Goal: Task Accomplishment & Management: Manage account settings

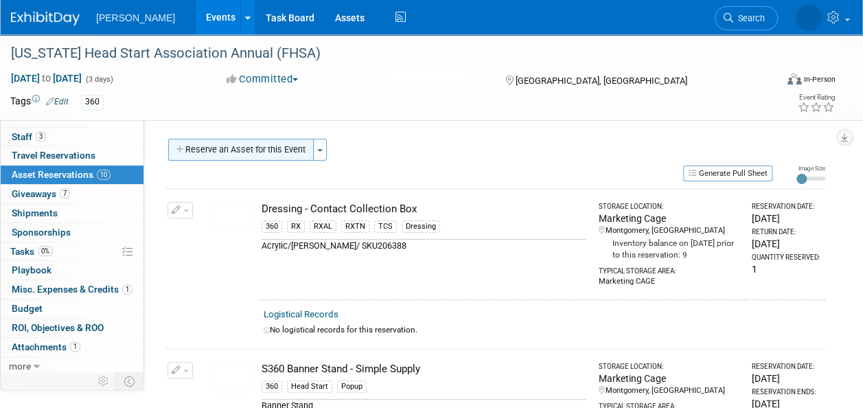
click at [277, 159] on button "Reserve an Asset for this Event" at bounding box center [241, 150] width 146 height 22
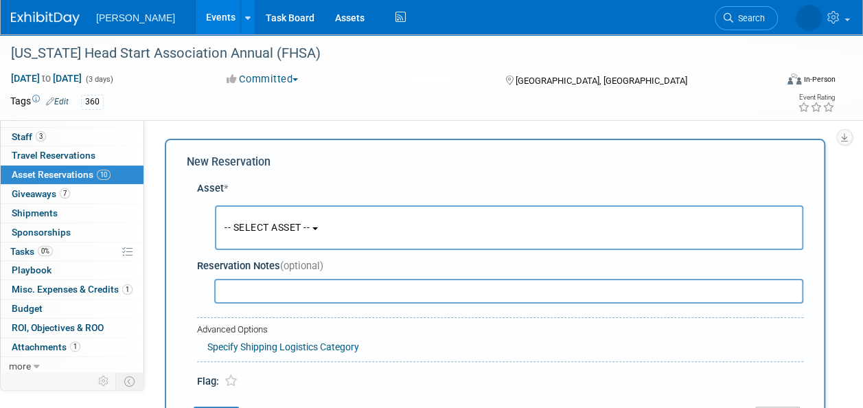
scroll to position [13, 0]
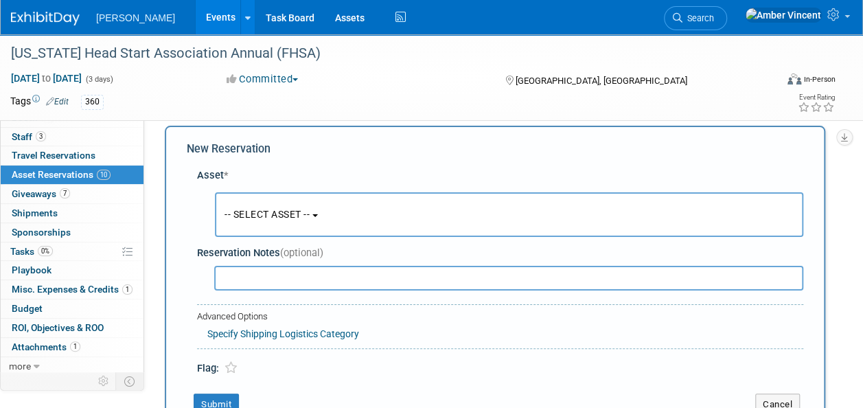
click at [285, 212] on span "-- SELECT ASSET --" at bounding box center [267, 214] width 85 height 11
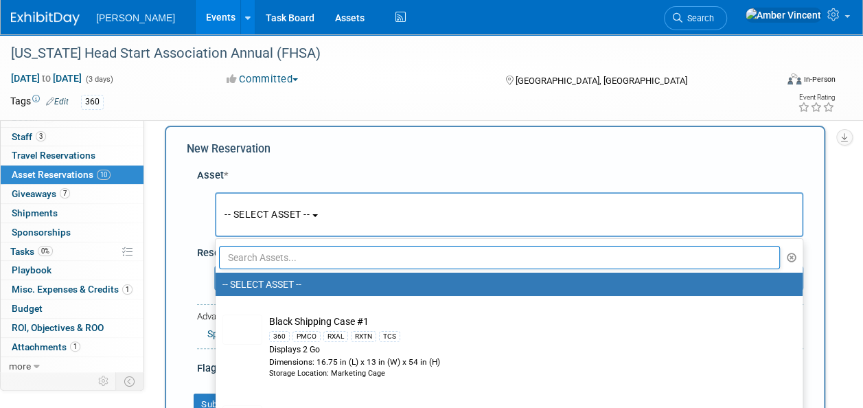
click at [336, 258] on input "text" at bounding box center [499, 257] width 561 height 23
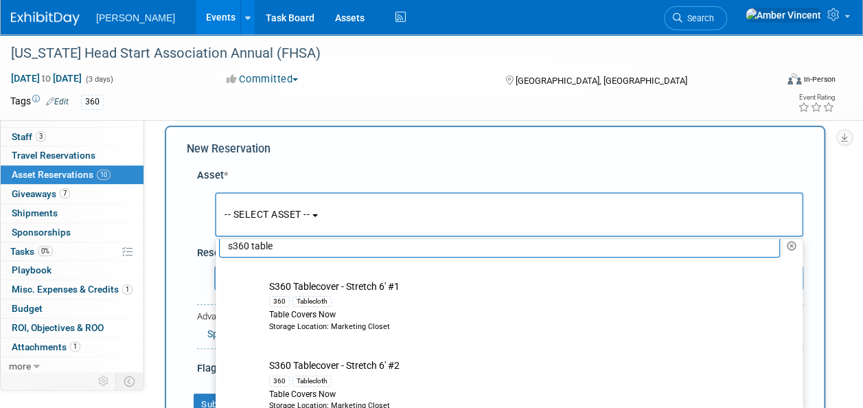
scroll to position [0, 0]
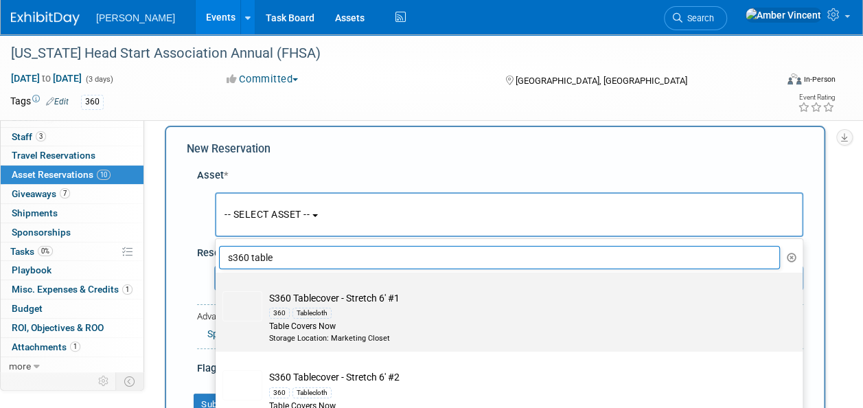
type input "s360 table"
click at [321, 304] on td "S360 Tablecover - Stretch 6' #1 360 Tablecloth Table Covers Now Storage Locatio…" at bounding box center [518, 317] width 513 height 52
drag, startPoint x: 321, startPoint y: 304, endPoint x: 279, endPoint y: 301, distance: 41.3
click at [279, 301] on td "S360 Tablecover - Stretch 6' #1 360 Tablecloth Table Covers Now Storage Locatio…" at bounding box center [518, 317] width 513 height 52
click at [218, 289] on input "S360 Tablecover - Stretch 6' #1 360 Tablecloth Table Covers Now Storage Locatio…" at bounding box center [213, 284] width 9 height 9
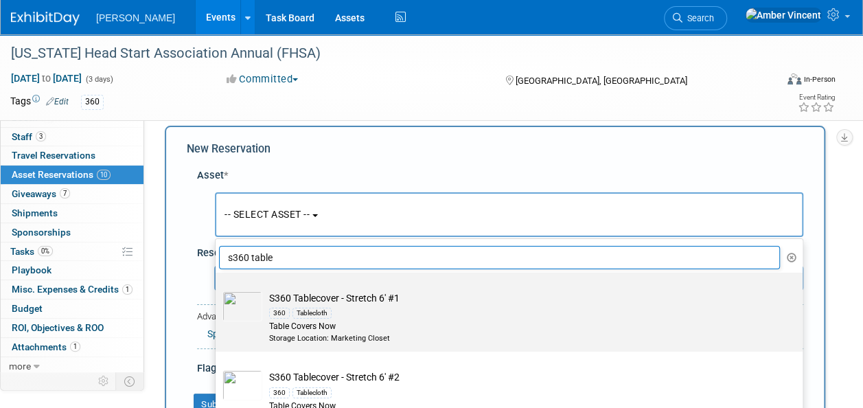
select select "10722333"
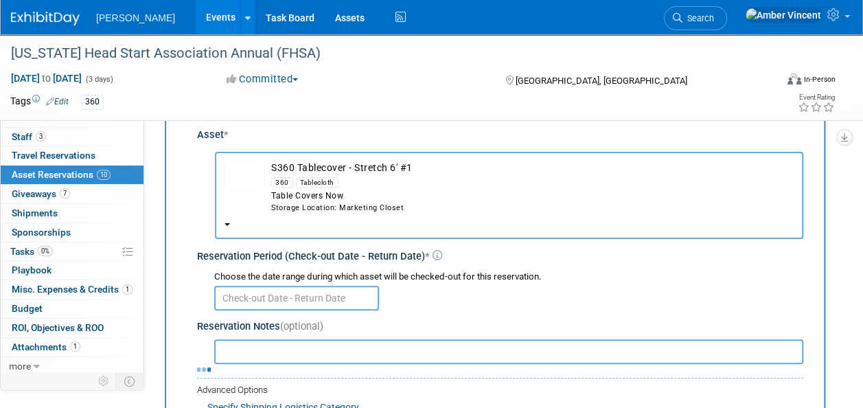
scroll to position [82, 0]
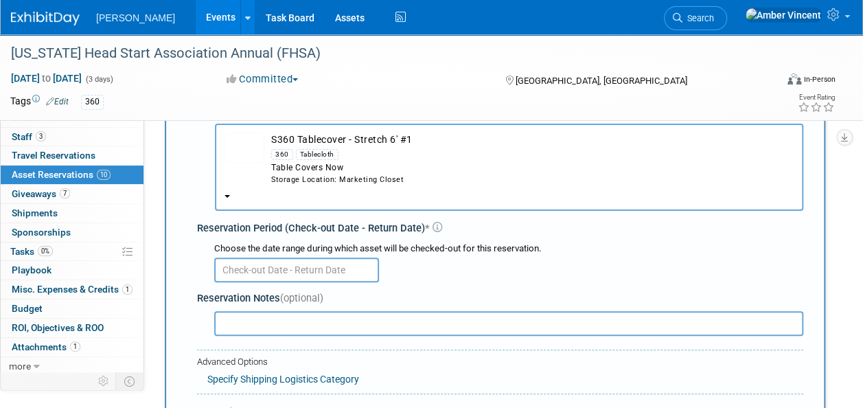
click at [324, 268] on input "text" at bounding box center [296, 270] width 165 height 25
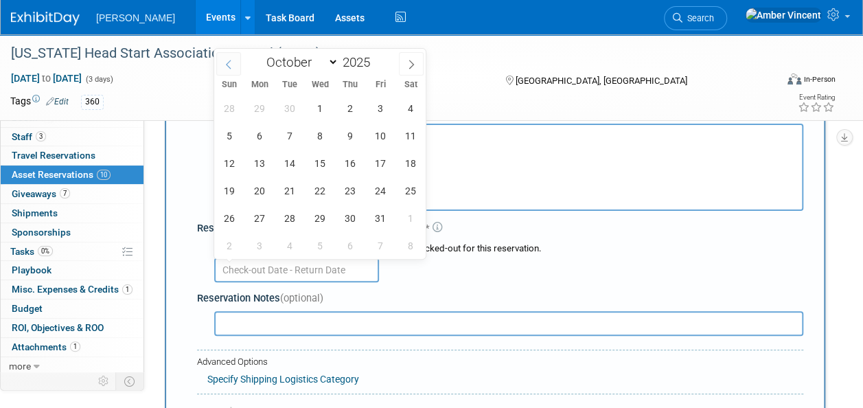
click at [225, 71] on span at bounding box center [228, 63] width 25 height 23
select select "8"
click at [237, 221] on span "28" at bounding box center [229, 218] width 27 height 27
type input "[DATE]"
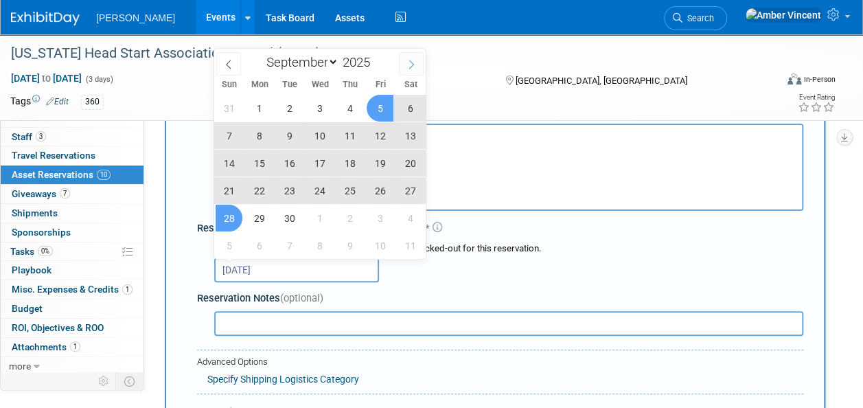
click at [415, 65] on icon at bounding box center [412, 65] width 10 height 10
select select "9"
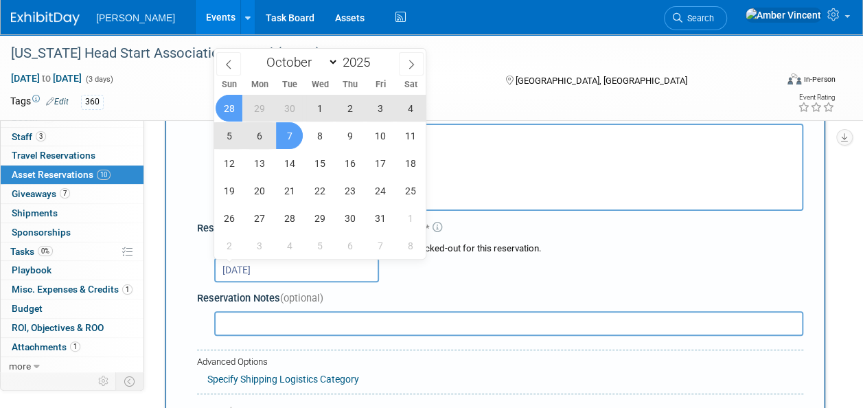
click at [293, 133] on span "7" at bounding box center [289, 135] width 27 height 27
type input "[DATE] to [DATE]"
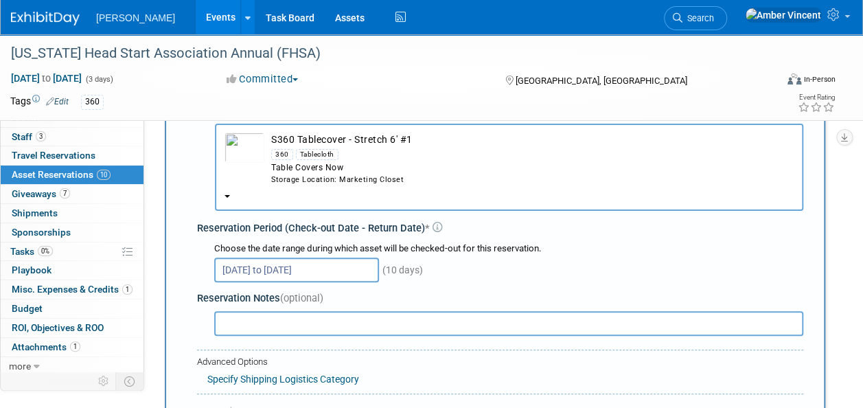
scroll to position [219, 0]
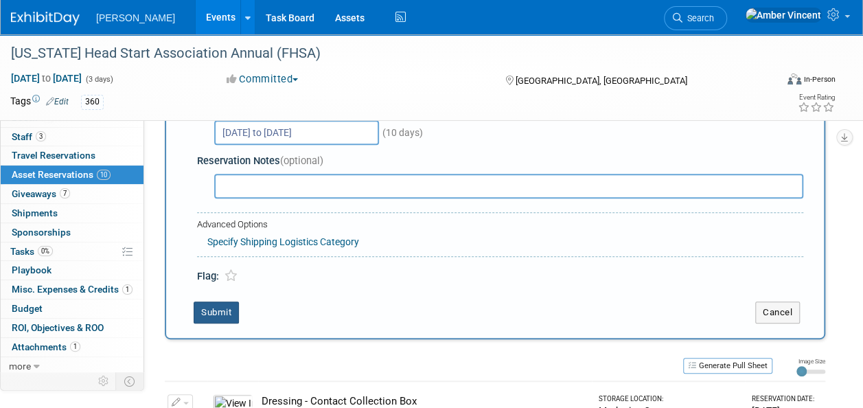
click at [227, 319] on button "Submit" at bounding box center [216, 312] width 45 height 22
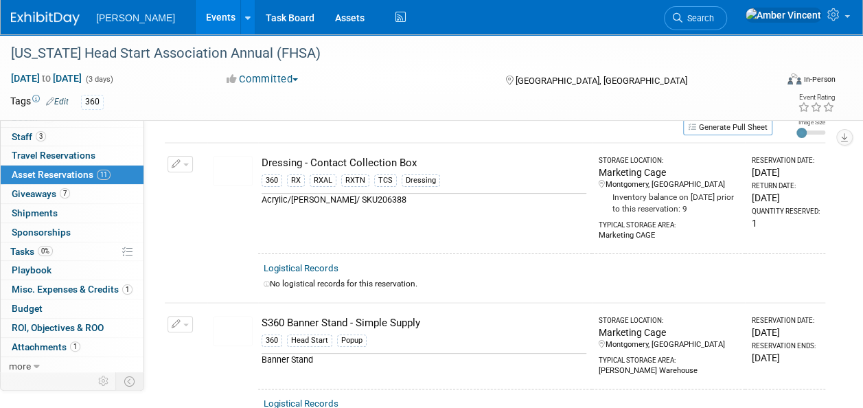
scroll to position [0, 0]
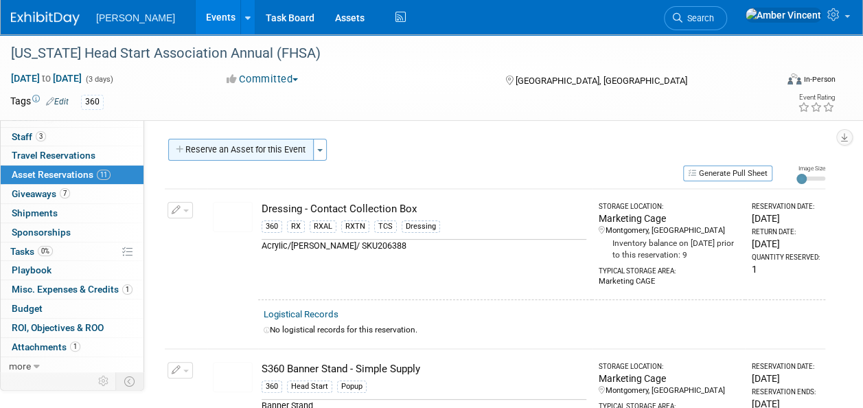
click at [264, 141] on button "Reserve an Asset for this Event" at bounding box center [241, 150] width 146 height 22
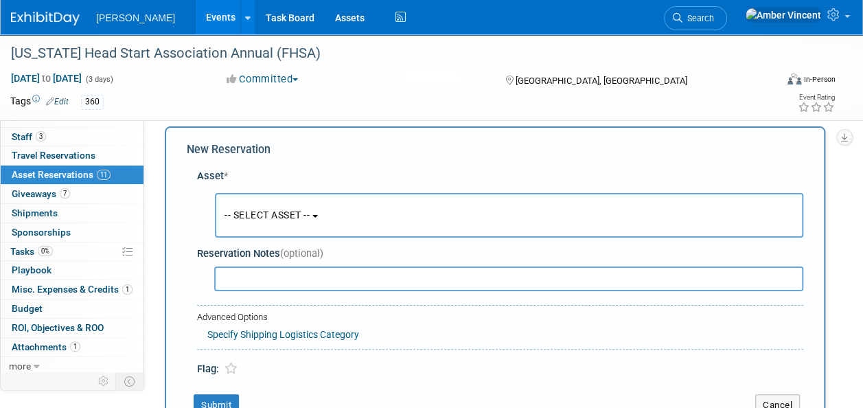
scroll to position [13, 0]
click at [236, 213] on span "-- SELECT ASSET --" at bounding box center [267, 214] width 85 height 11
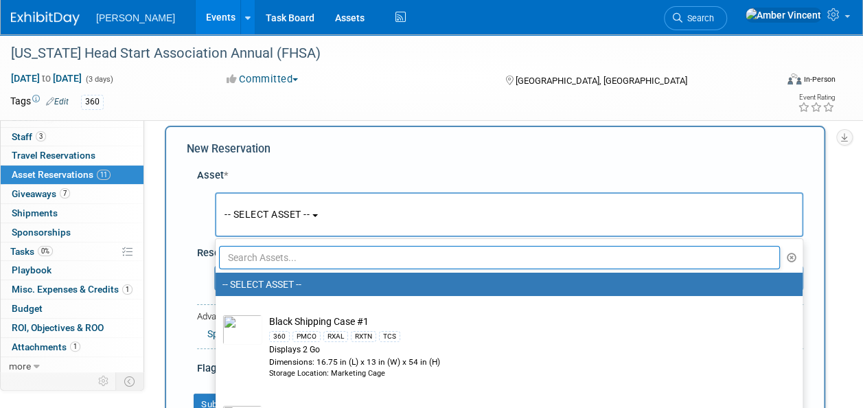
click at [268, 254] on input "text" at bounding box center [499, 257] width 561 height 23
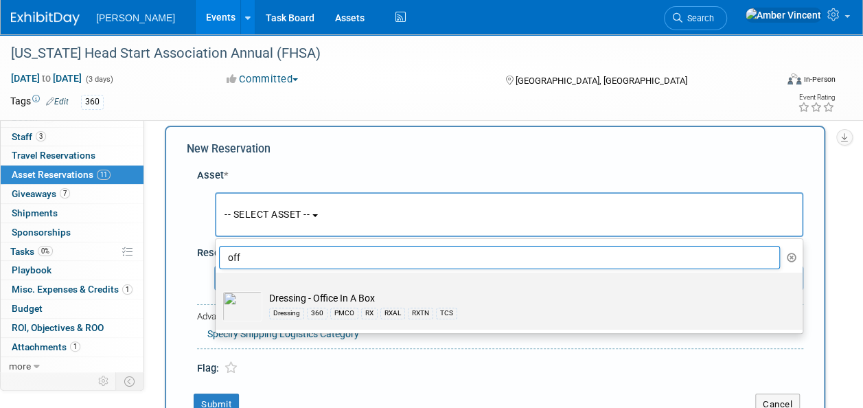
type input "off"
click at [304, 312] on div "Dressing" at bounding box center [286, 313] width 35 height 11
click at [218, 289] on input "Dressing - Office In A Box Dressing 360 PMCO RX RXAL RXTN TCS" at bounding box center [213, 284] width 9 height 9
select select "10724056"
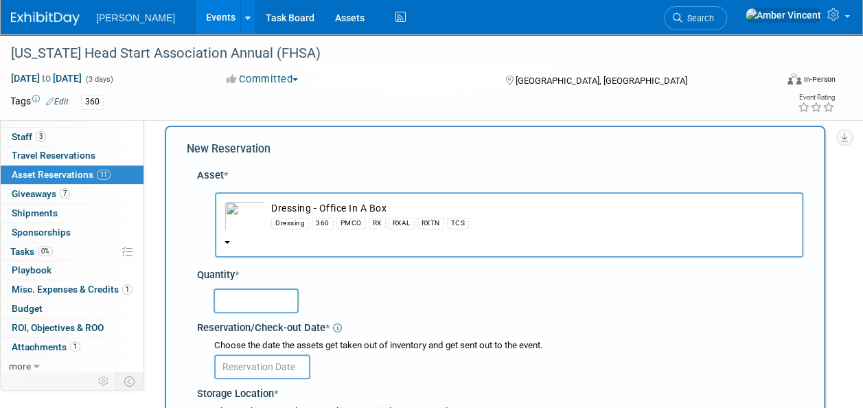
click at [251, 305] on input "text" at bounding box center [256, 300] width 85 height 25
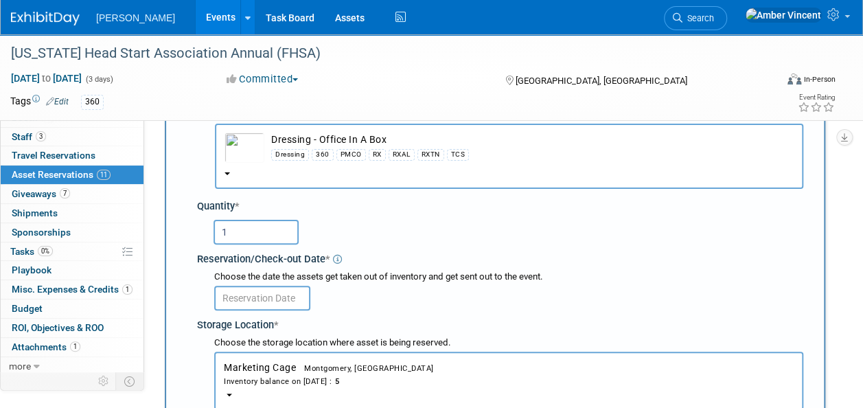
type input "1"
click at [244, 286] on input "text" at bounding box center [262, 298] width 96 height 25
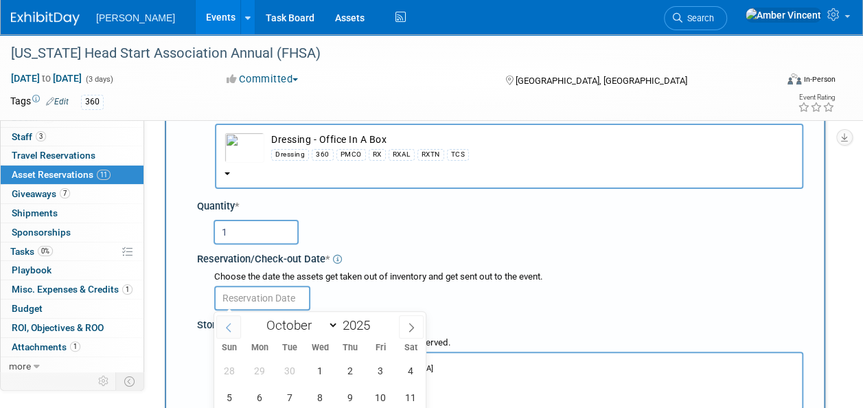
click at [237, 326] on span at bounding box center [228, 326] width 25 height 23
select select "8"
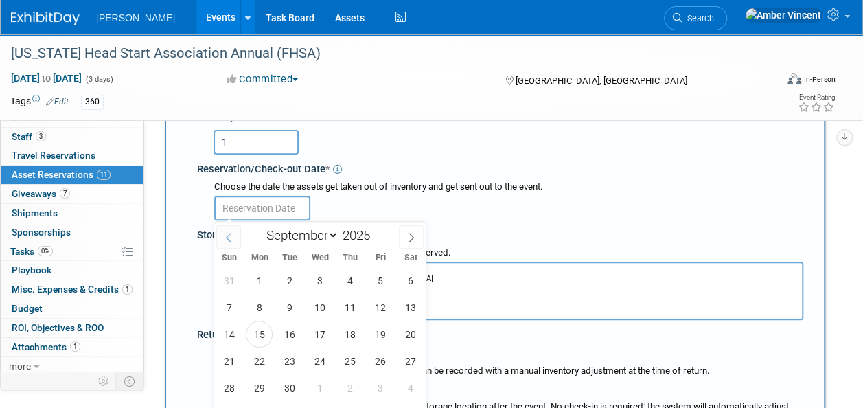
scroll to position [219, 0]
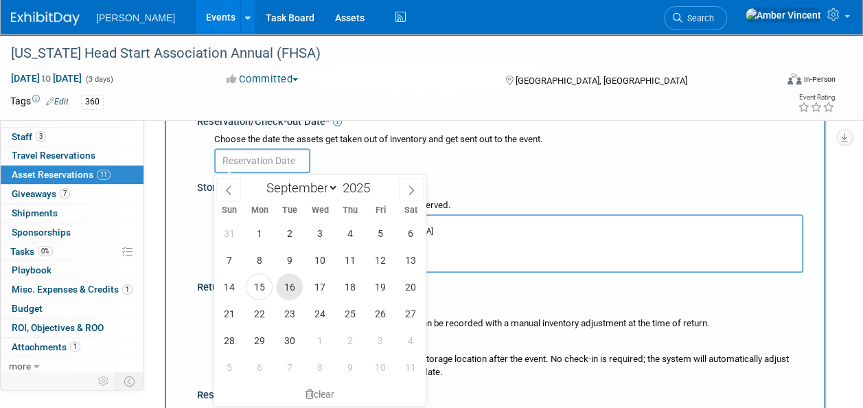
click at [295, 282] on span "16" at bounding box center [289, 286] width 27 height 27
type input "[DATE]"
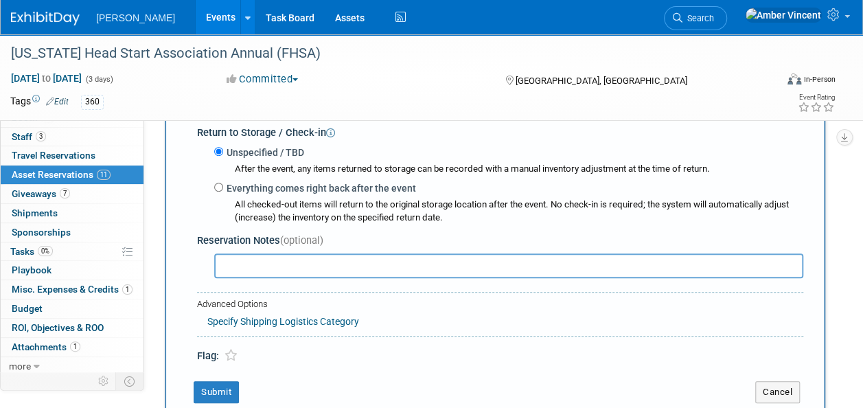
scroll to position [356, 0]
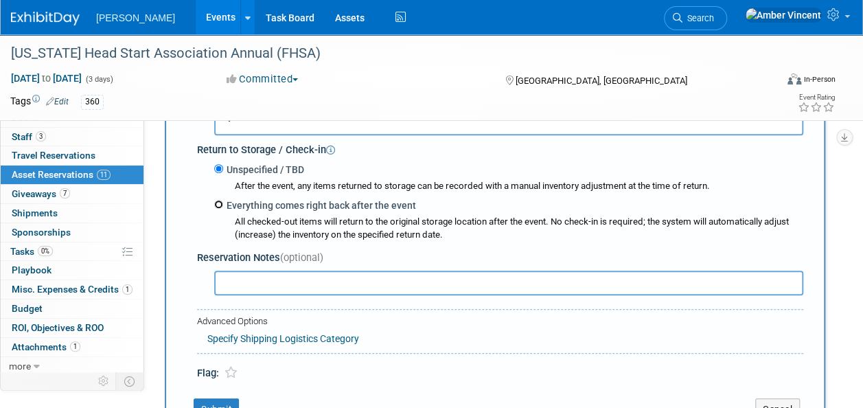
click at [217, 207] on input "Everything comes right back after the event" at bounding box center [218, 204] width 9 height 9
radio input "true"
select select "9"
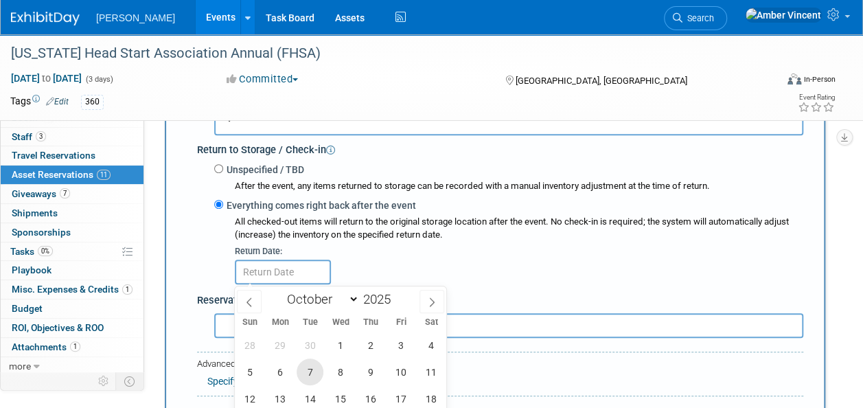
click at [316, 368] on span "7" at bounding box center [310, 371] width 27 height 27
type input "[DATE]"
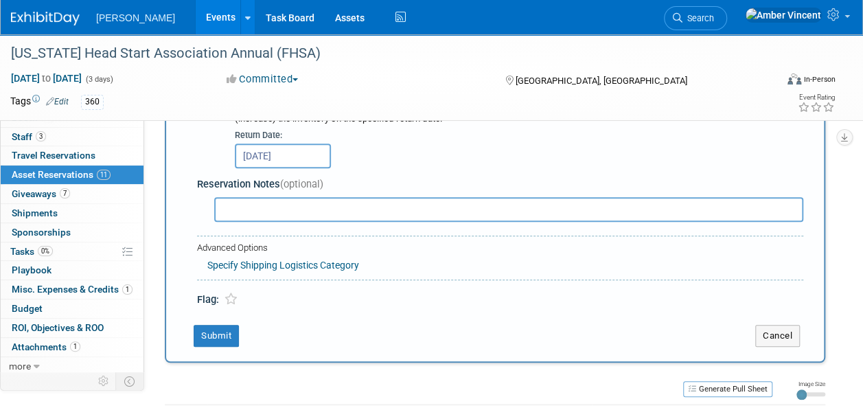
scroll to position [494, 0]
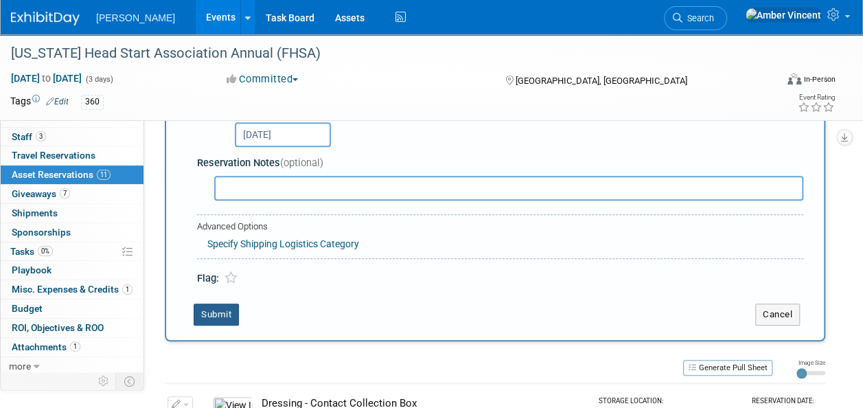
click at [221, 309] on button "Submit" at bounding box center [216, 315] width 45 height 22
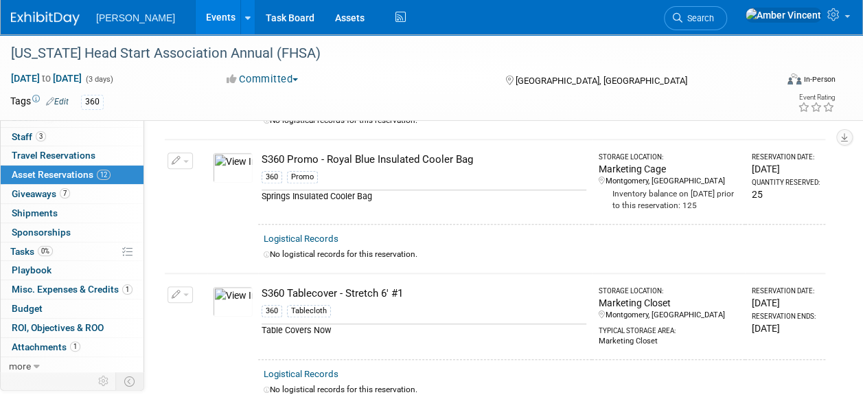
scroll to position [175, 0]
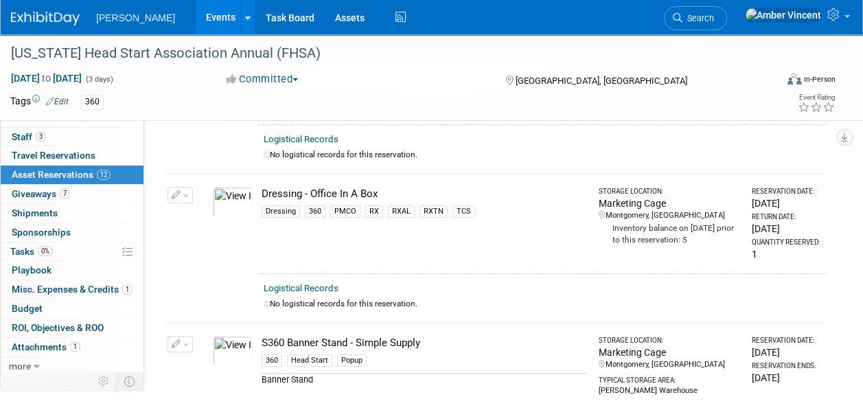
click at [505, 223] on td "Dressing - Office In A Box Dressing 360 PMCO RX RXAL RXTN TCS" at bounding box center [425, 224] width 334 height 100
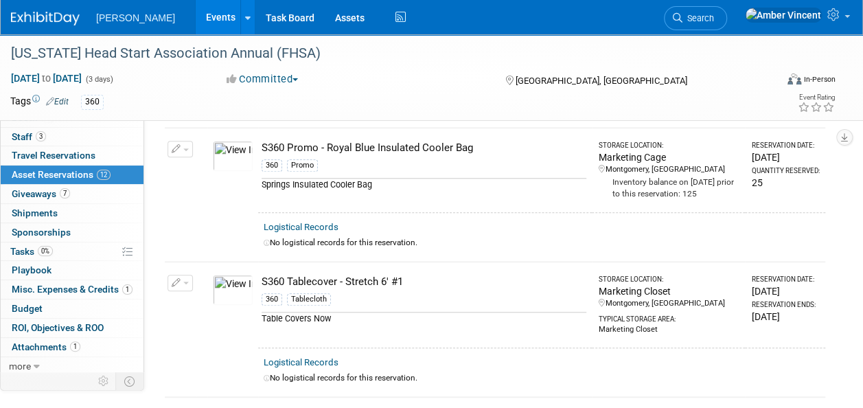
scroll to position [0, 0]
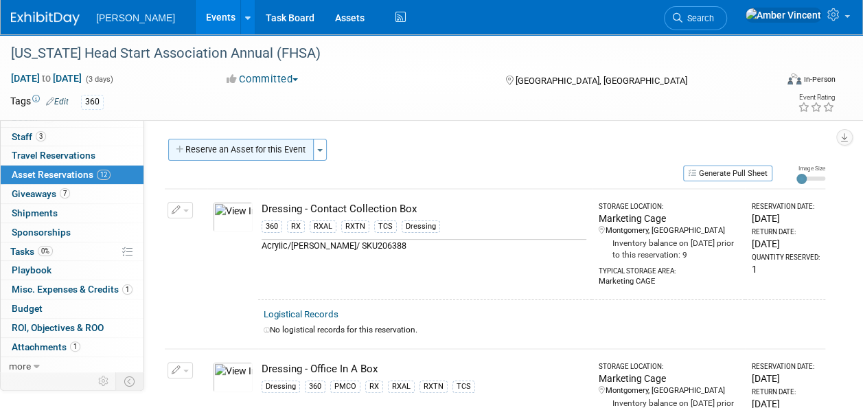
click at [282, 151] on button "Reserve an Asset for this Event" at bounding box center [241, 150] width 146 height 22
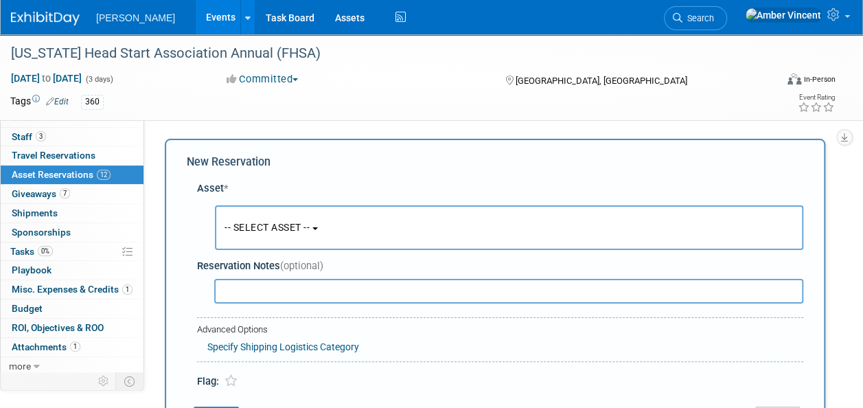
scroll to position [13, 0]
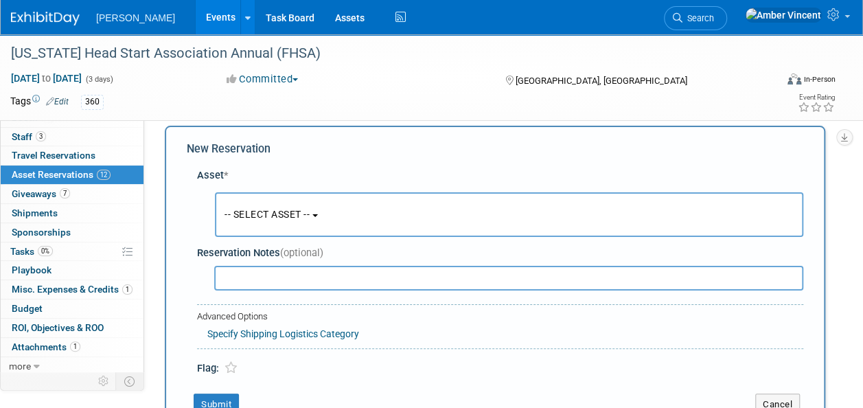
click at [240, 206] on button "-- SELECT ASSET --" at bounding box center [509, 214] width 589 height 45
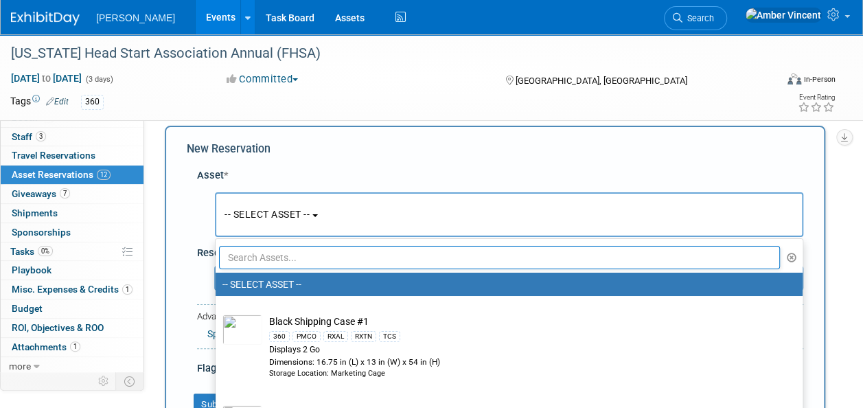
click at [281, 253] on input "text" at bounding box center [499, 257] width 561 height 23
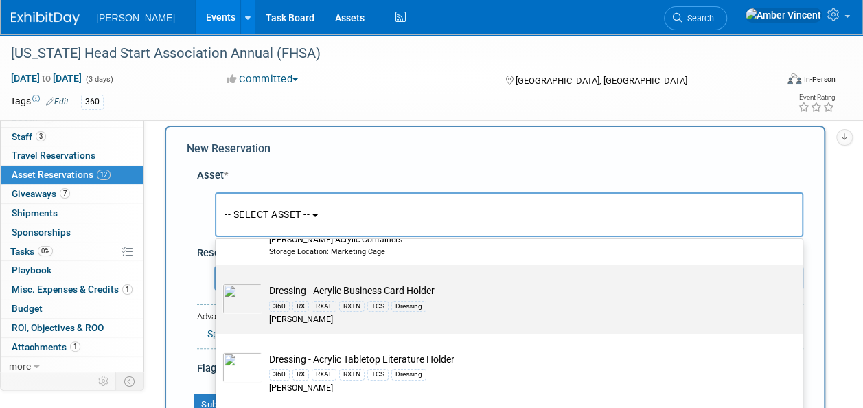
scroll to position [137, 0]
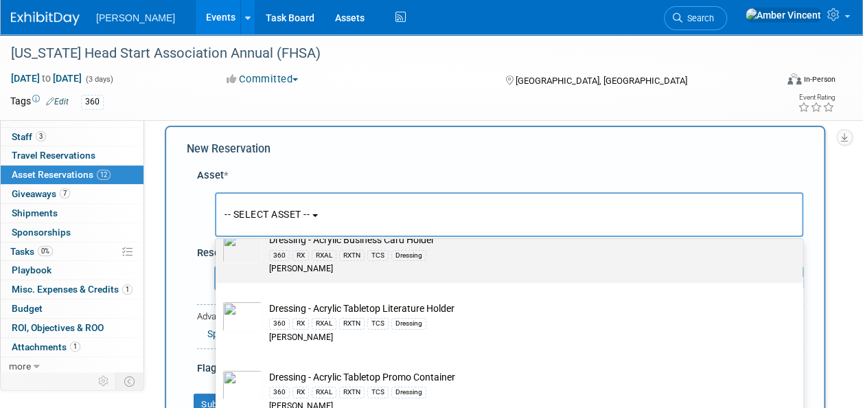
type input "acrylic"
click at [312, 273] on div "[PERSON_NAME]" at bounding box center [522, 269] width 506 height 12
click at [218, 231] on input "Dressing - Acrylic Business Card Holder 360 RX RXAL RXTN TCS Dressing [PERSON_N…" at bounding box center [213, 226] width 9 height 9
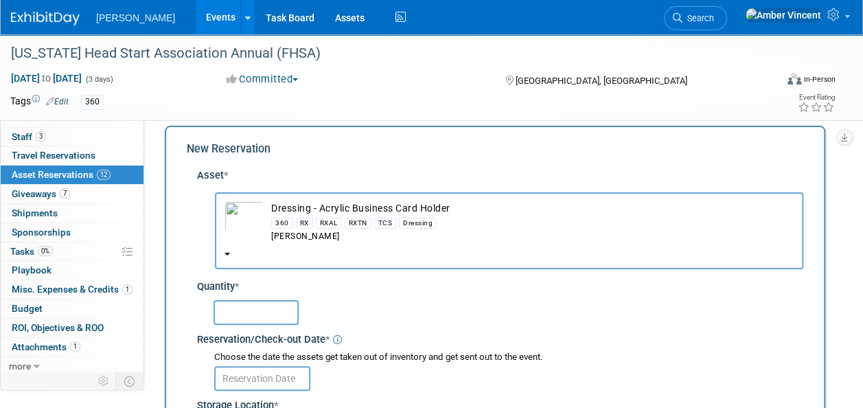
select select "10723995"
click at [269, 319] on input "text" at bounding box center [256, 312] width 85 height 25
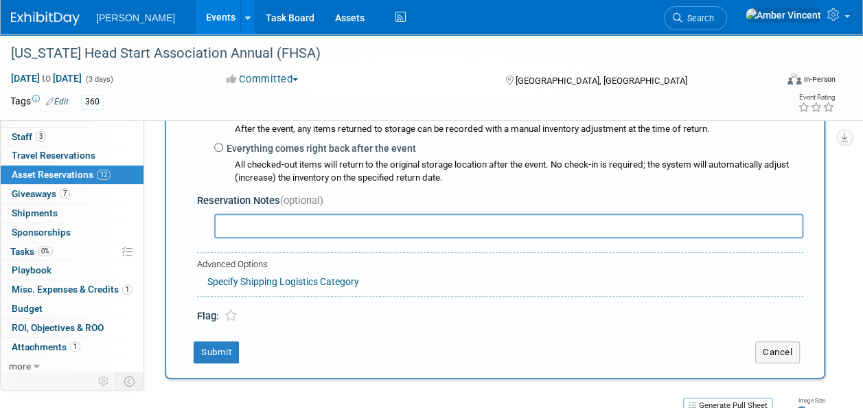
scroll to position [219, 0]
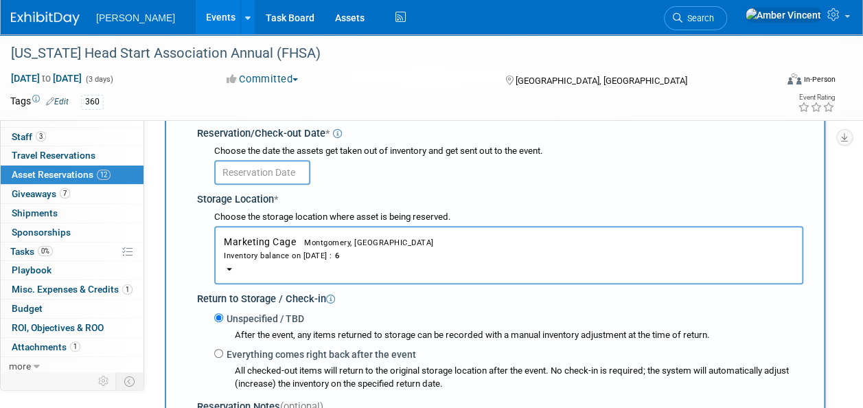
type input "1"
click at [250, 168] on input "text" at bounding box center [262, 172] width 96 height 25
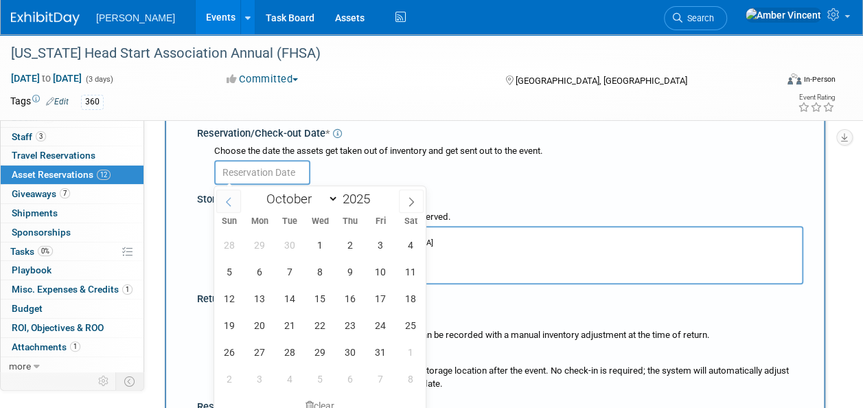
click at [229, 201] on icon at bounding box center [229, 202] width 10 height 10
select select "8"
click at [295, 299] on span "16" at bounding box center [289, 298] width 27 height 27
type input "[DATE]"
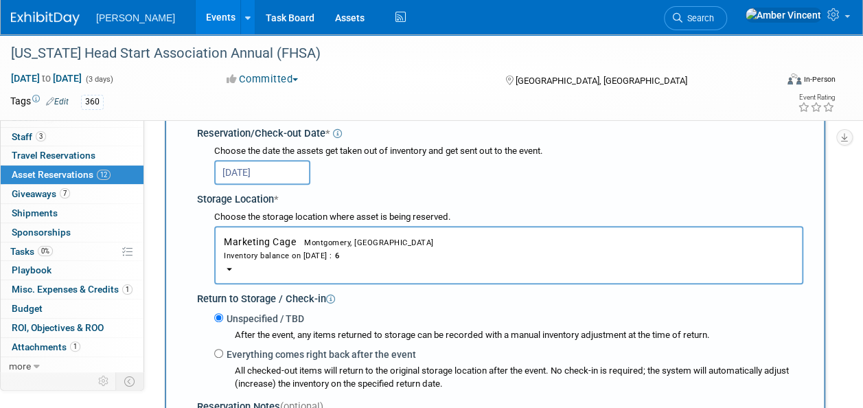
scroll to position [288, 0]
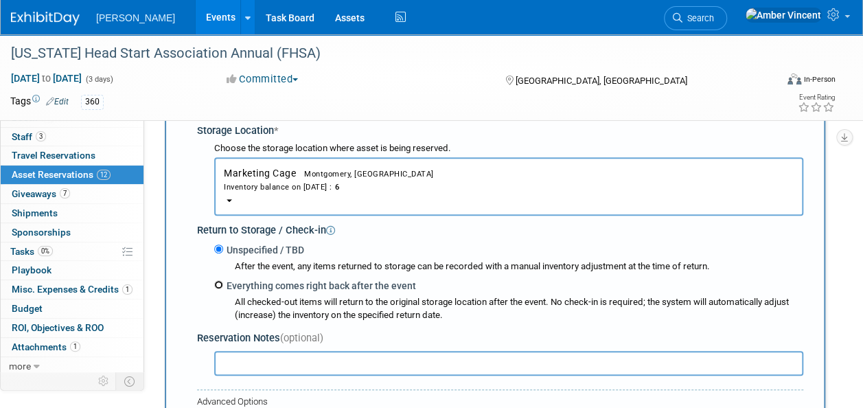
click at [218, 287] on input "Everything comes right back after the event" at bounding box center [218, 284] width 9 height 9
radio input "true"
select select "9"
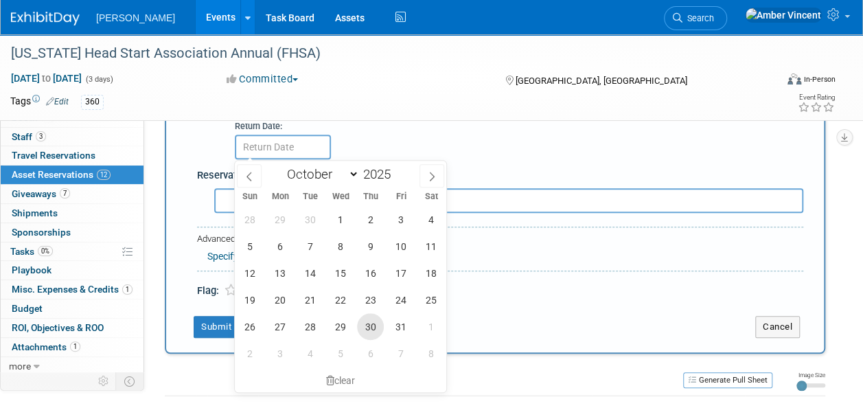
scroll to position [494, 0]
click at [302, 247] on span "7" at bounding box center [310, 245] width 27 height 27
type input "[DATE]"
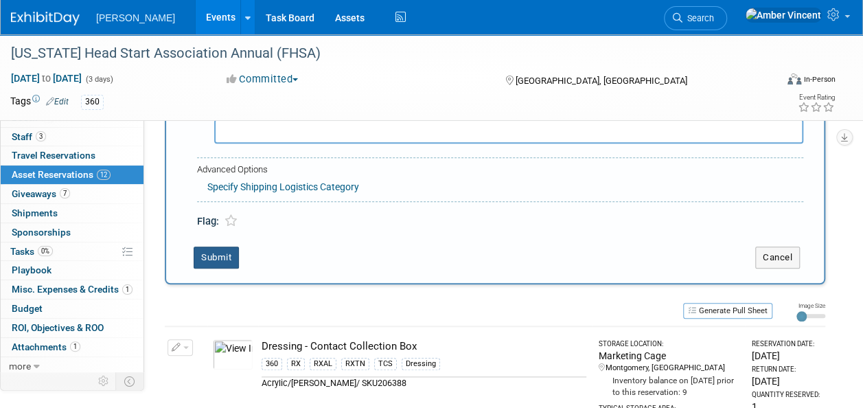
click at [222, 247] on button "Submit" at bounding box center [216, 258] width 45 height 22
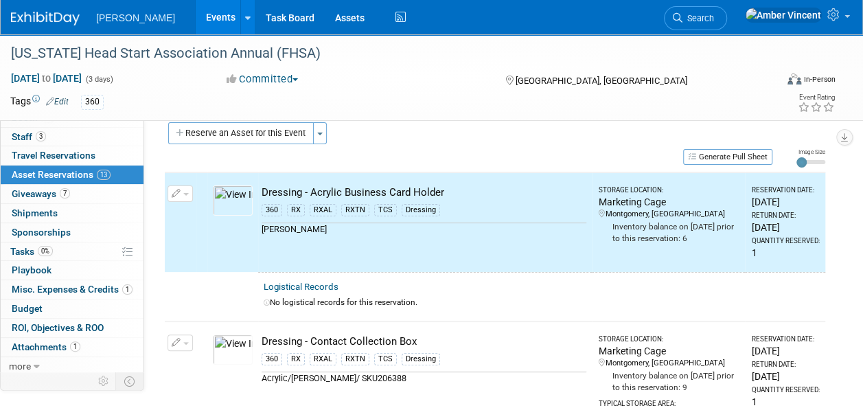
scroll to position [0, 0]
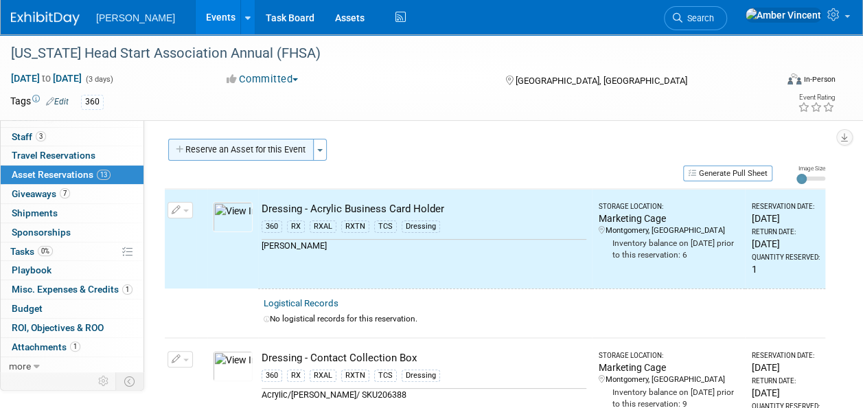
click at [277, 152] on button "Reserve an Asset for this Event" at bounding box center [241, 150] width 146 height 22
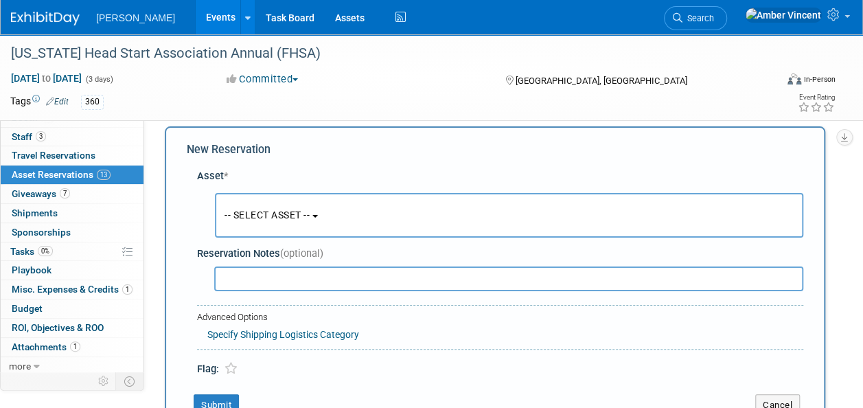
scroll to position [13, 0]
click at [277, 229] on button "-- SELECT ASSET --" at bounding box center [509, 214] width 589 height 45
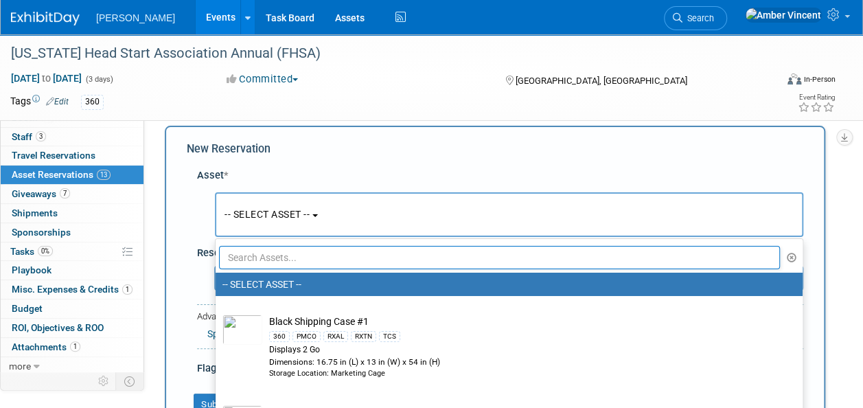
click at [284, 258] on input "text" at bounding box center [499, 257] width 561 height 23
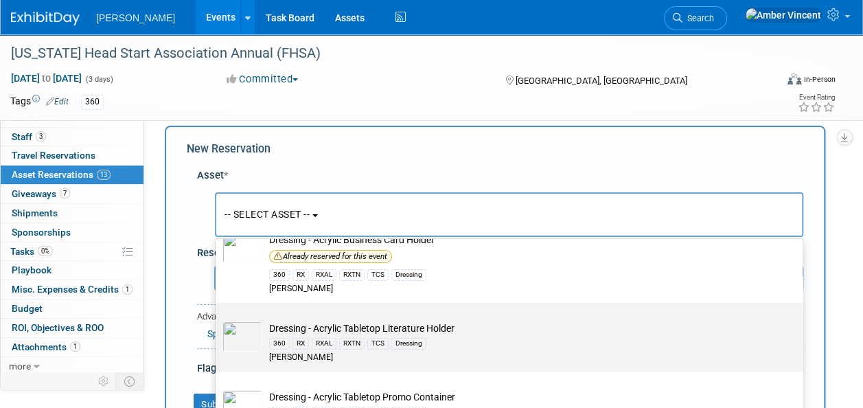
scroll to position [206, 0]
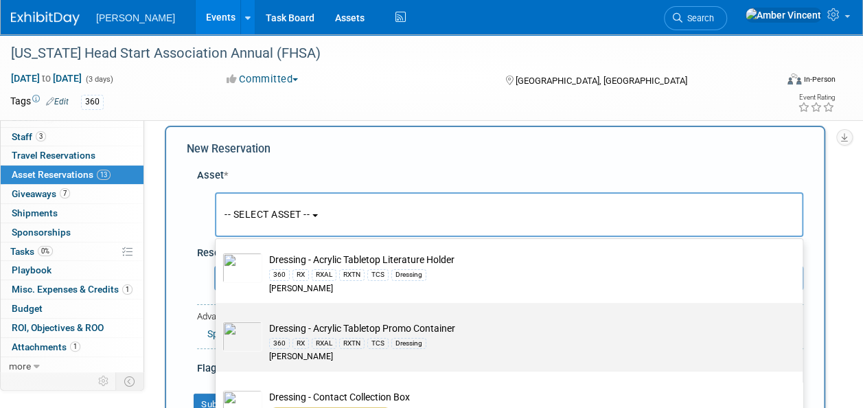
type input "acrylic"
click at [299, 335] on div "360 RX RXAL RXTN TCS Dressing" at bounding box center [522, 343] width 506 height 16
click at [218, 319] on input "Dressing - Acrylic Tabletop Promo Container 360 RX RXAL RXTN TCS Dressing [PERS…" at bounding box center [213, 314] width 9 height 9
select select "10724000"
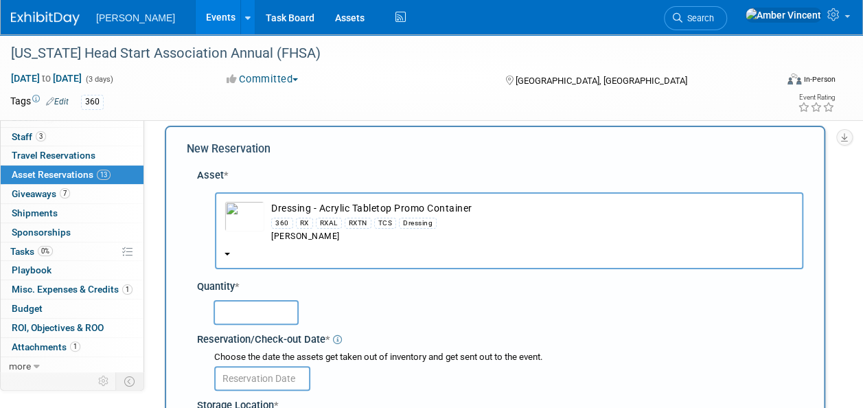
click at [286, 310] on input "text" at bounding box center [256, 312] width 85 height 25
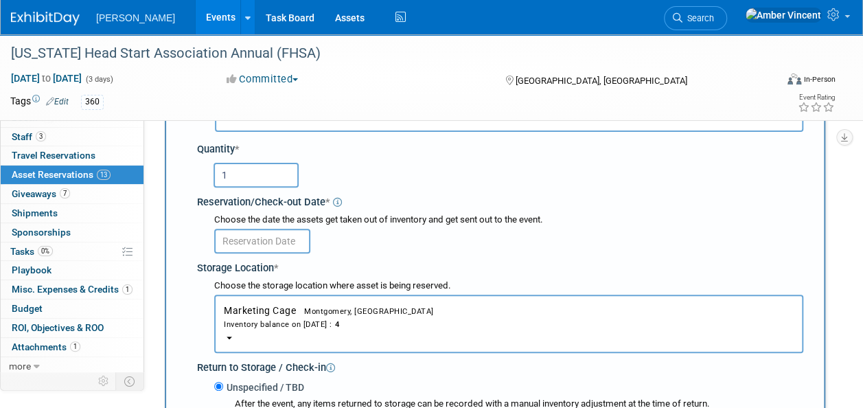
type input "1"
click at [280, 244] on body "[PERSON_NAME] Events Add Event Bulk Upload Events Shareable Event Boards Recent…" at bounding box center [431, 54] width 863 height 408
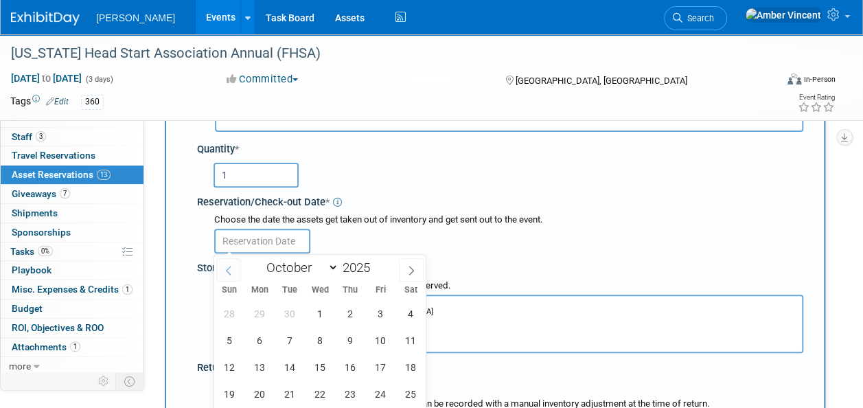
click at [233, 267] on span at bounding box center [228, 269] width 25 height 23
select select "8"
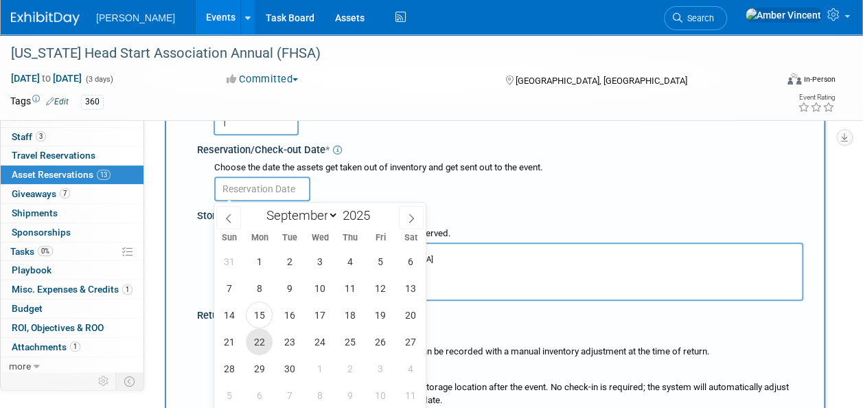
scroll to position [219, 0]
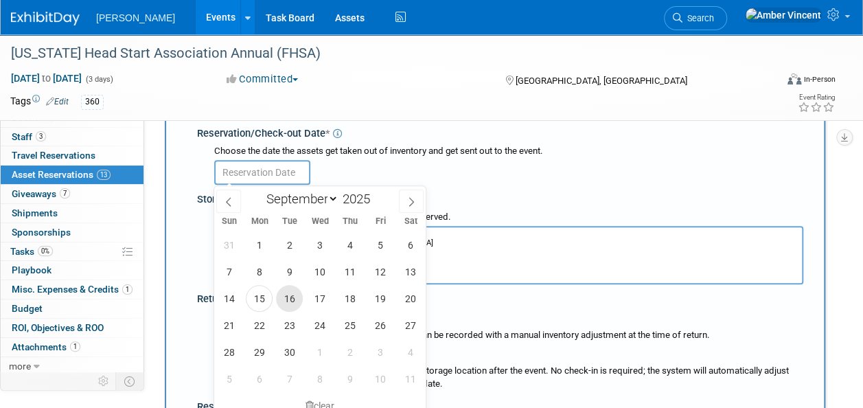
click at [282, 295] on span "16" at bounding box center [289, 298] width 27 height 27
type input "[DATE]"
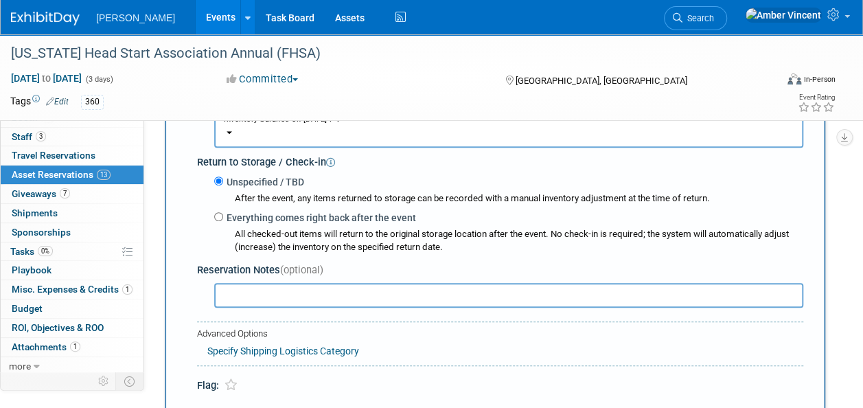
scroll to position [356, 0]
click at [220, 212] on input "Everything comes right back after the event" at bounding box center [218, 216] width 9 height 9
radio input "true"
select select "9"
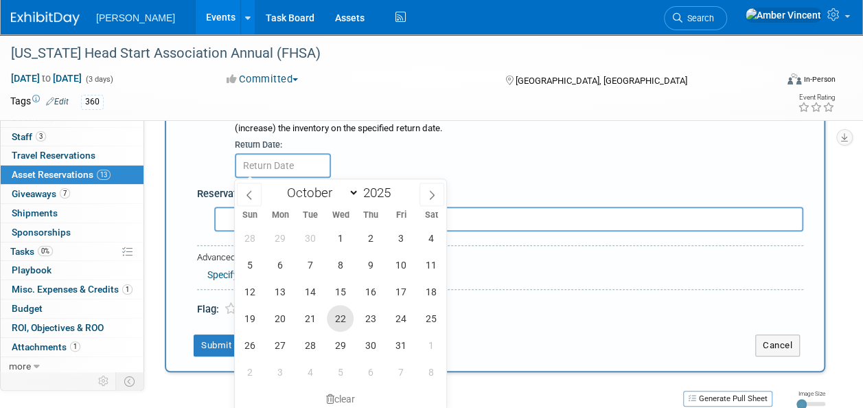
scroll to position [494, 0]
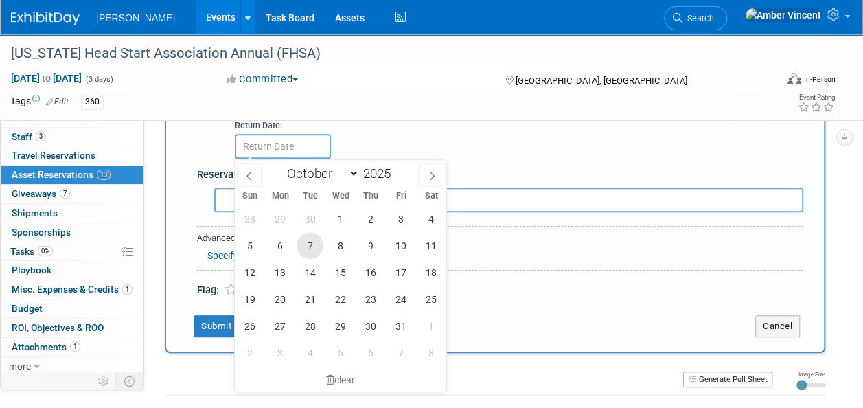
click at [311, 240] on span "7" at bounding box center [310, 245] width 27 height 27
type input "[DATE]"
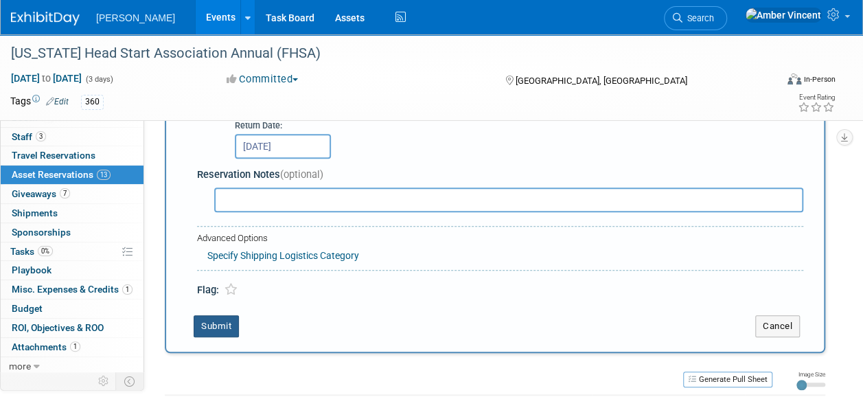
click at [231, 323] on button "Submit" at bounding box center [216, 326] width 45 height 22
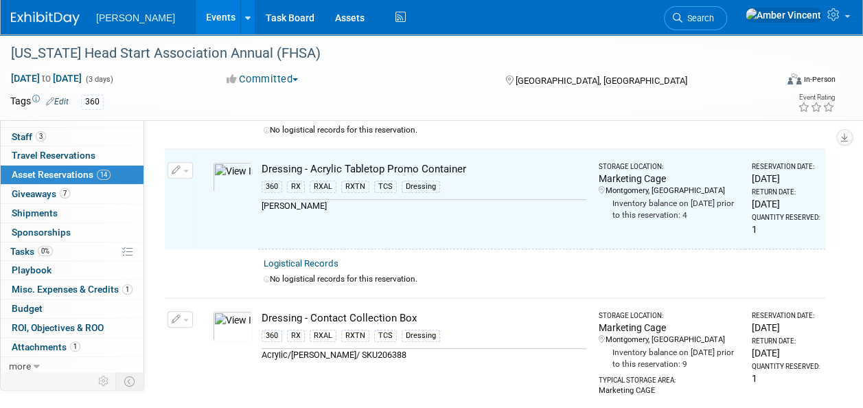
scroll to position [164, 0]
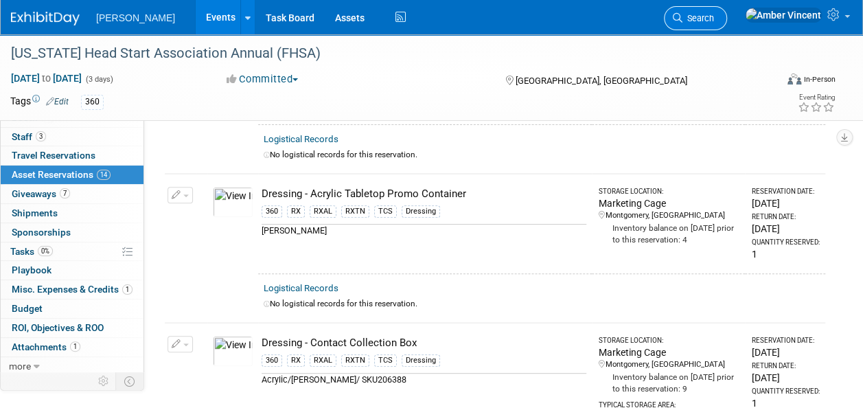
click at [714, 15] on span "Search" at bounding box center [699, 18] width 32 height 10
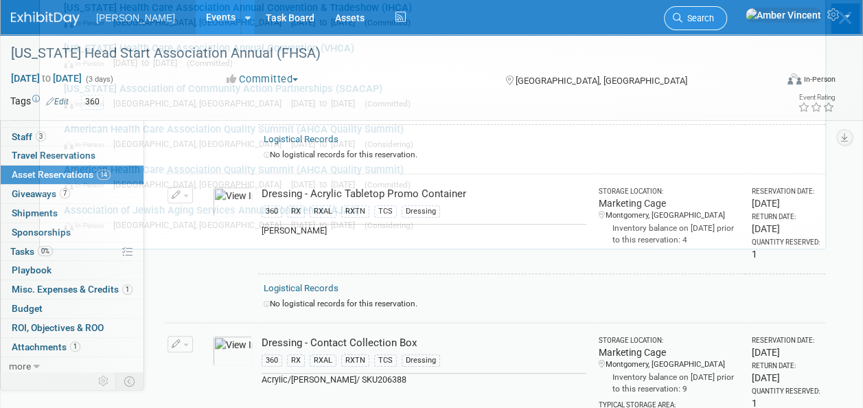
scroll to position [0, 0]
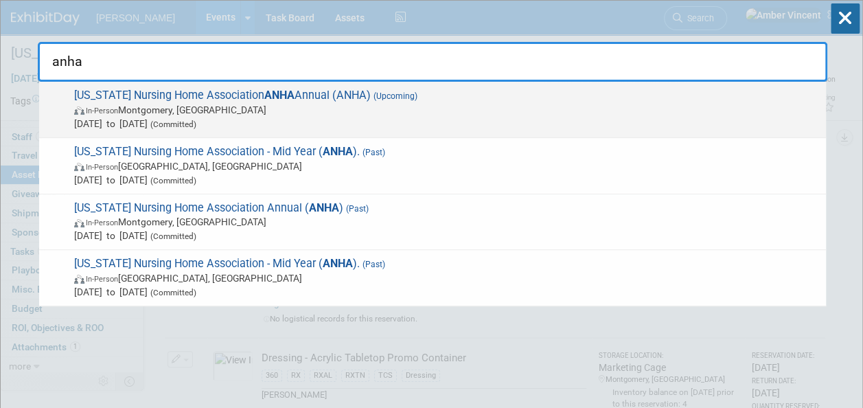
type input "anha"
click at [457, 96] on span "[US_STATE] Nursing Home Association ANHA Annual (ANHA) (Upcoming) In-Person [GE…" at bounding box center [444, 110] width 749 height 42
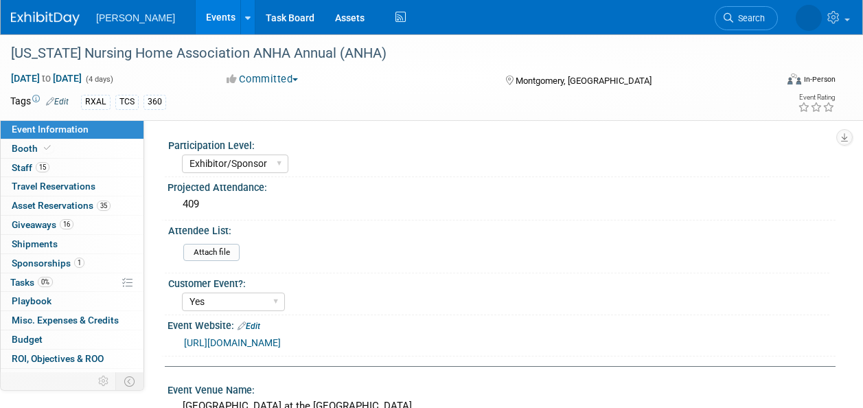
select select "Exhibitor/Sponsor"
select select "Yes"
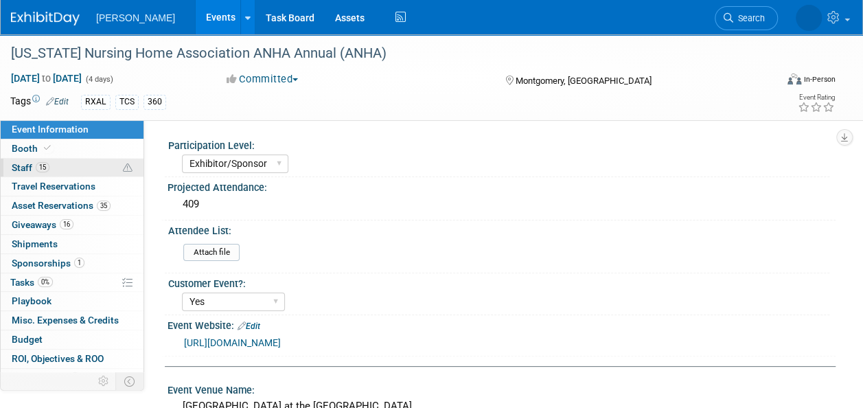
click at [47, 161] on link "15 Staff 15" at bounding box center [72, 168] width 143 height 19
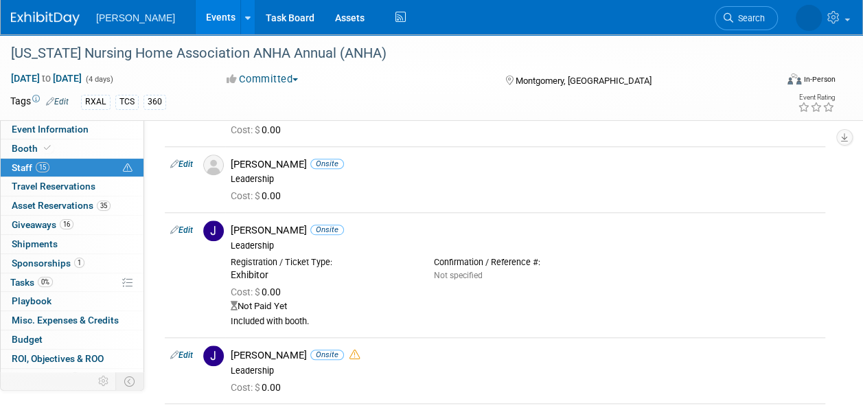
scroll to position [549, 0]
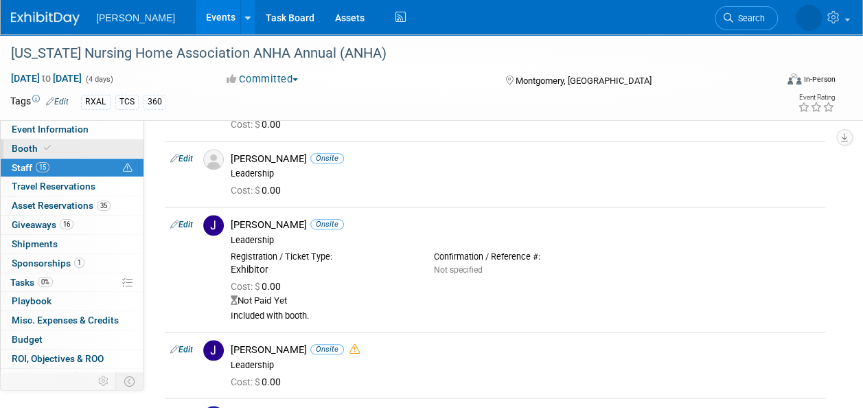
click at [47, 148] on icon at bounding box center [47, 148] width 7 height 8
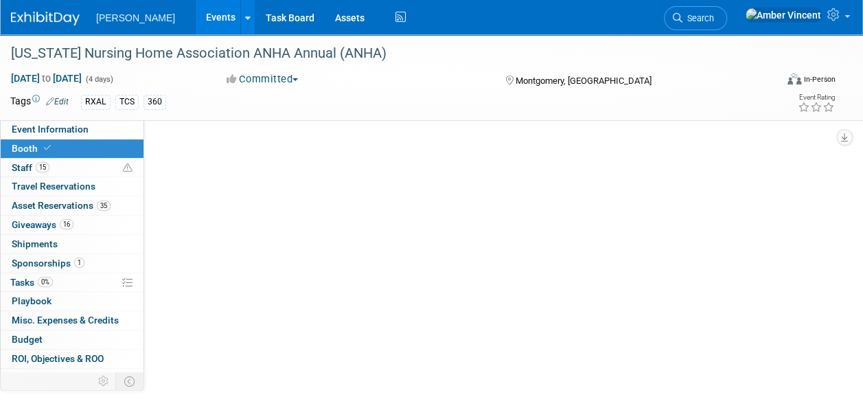
scroll to position [0, 0]
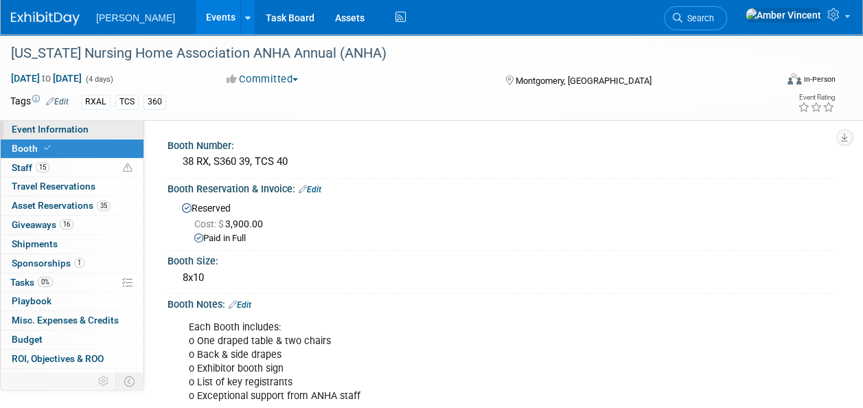
click at [58, 132] on span "Event Information" at bounding box center [50, 129] width 77 height 11
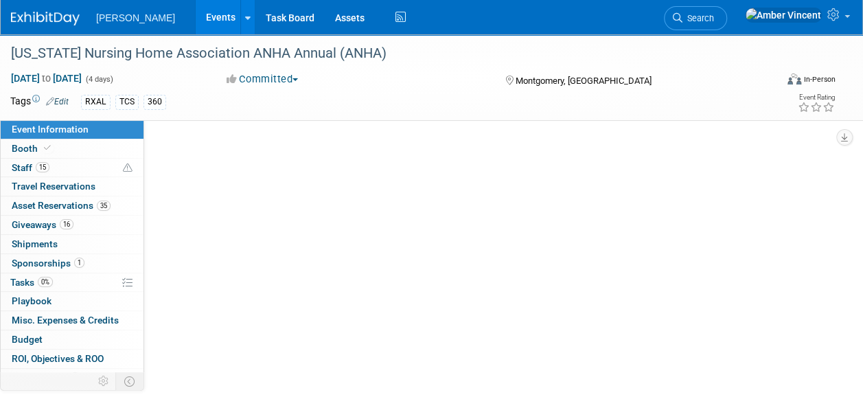
select select "Exhibitor/Sponsor"
select select "Yes"
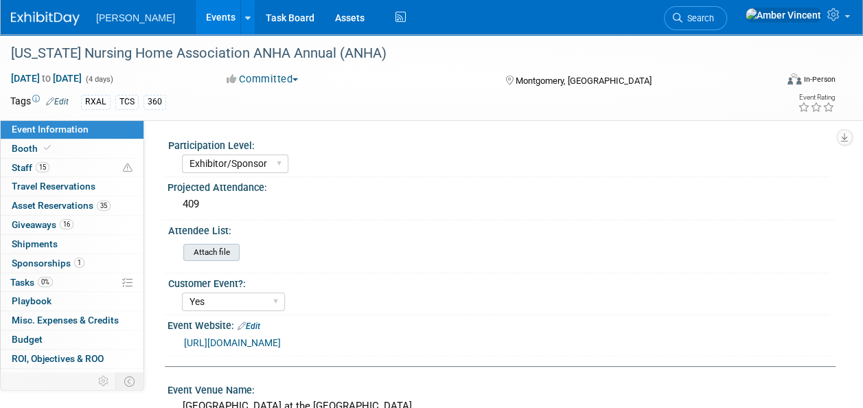
click at [227, 256] on input "file" at bounding box center [145, 252] width 187 height 16
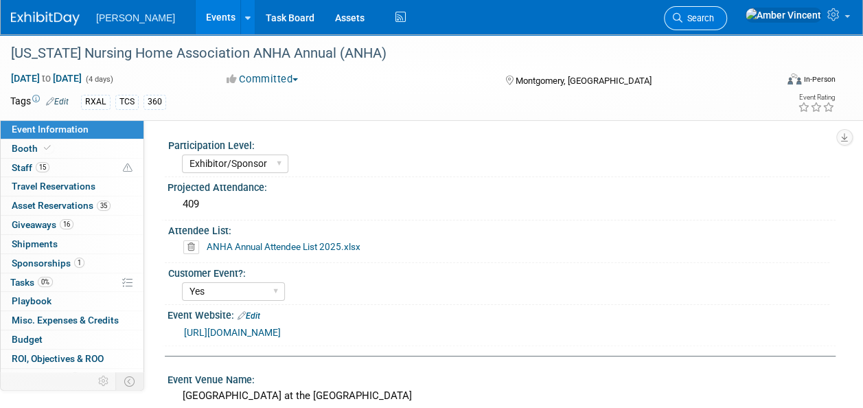
click at [714, 20] on span "Search" at bounding box center [699, 18] width 32 height 10
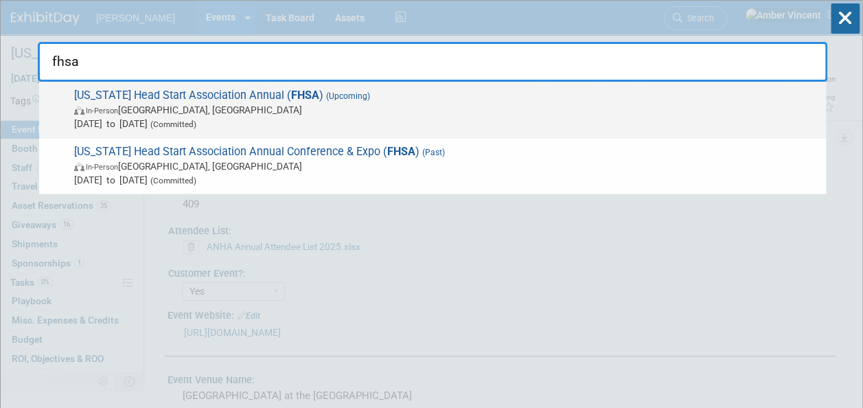
type input "fhsa"
click at [442, 103] on span "In-Person Orlando, FL" at bounding box center [446, 110] width 745 height 14
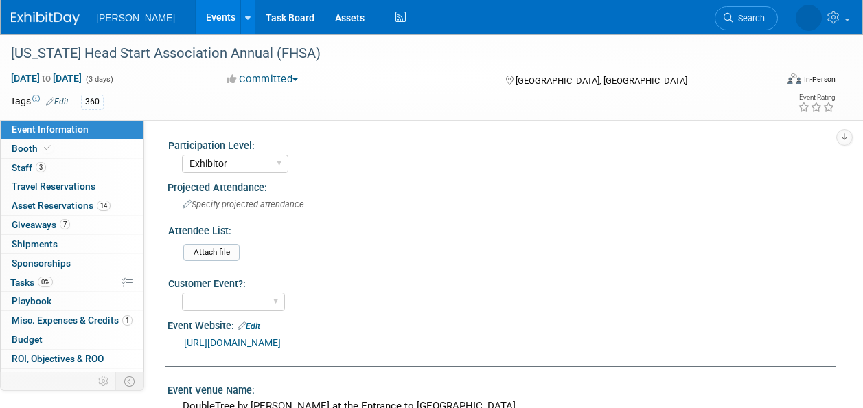
select select "Exhibitor"
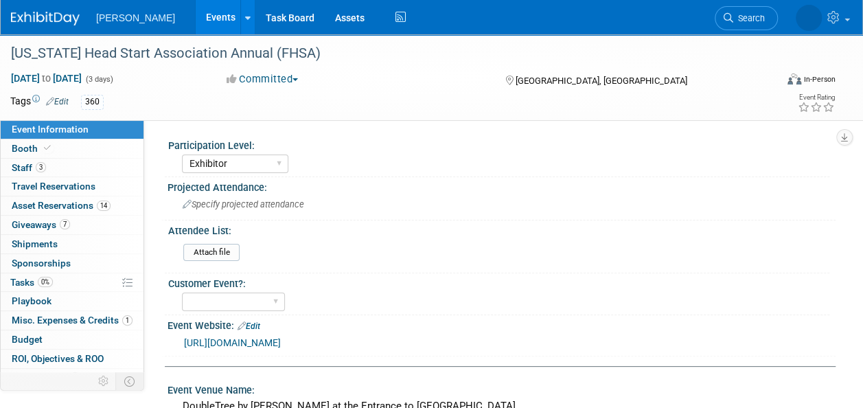
click at [448, 169] on div "Exhibitor Exhibitor/Sponsor" at bounding box center [506, 162] width 648 height 22
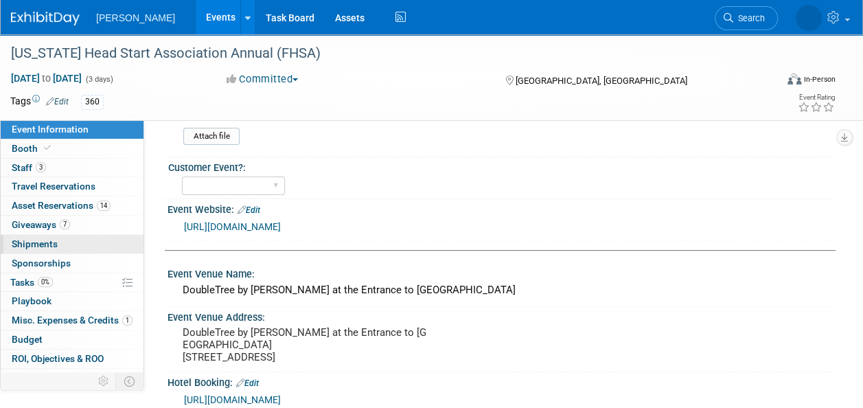
scroll to position [137, 0]
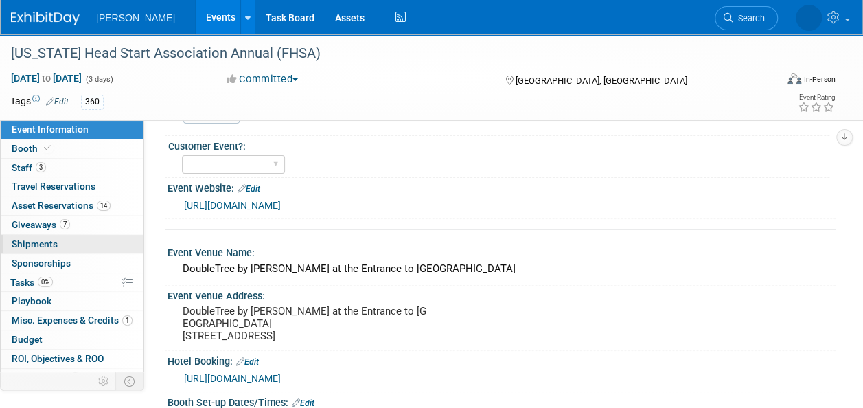
click at [41, 240] on span "Shipments 0" at bounding box center [35, 243] width 46 height 11
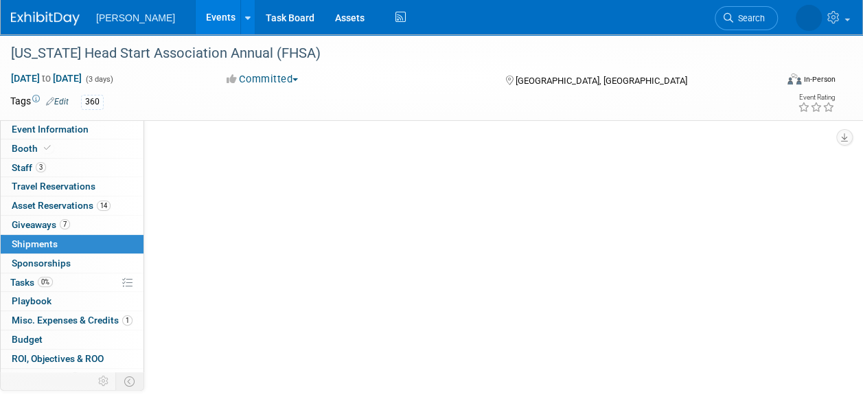
scroll to position [0, 0]
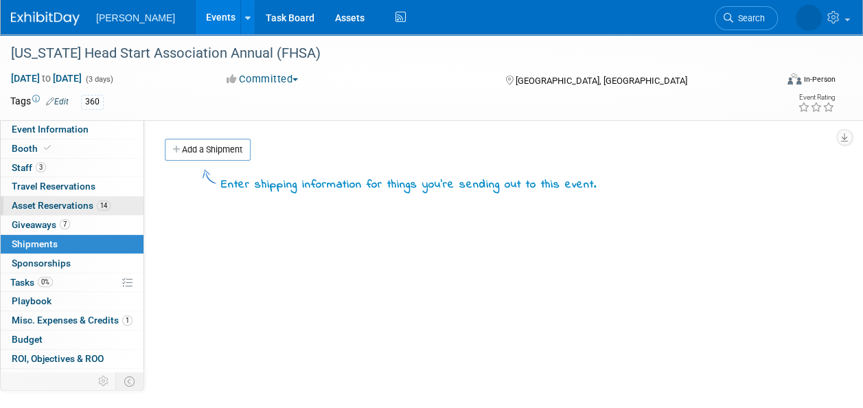
click at [46, 203] on span "Asset Reservations 14" at bounding box center [61, 205] width 99 height 11
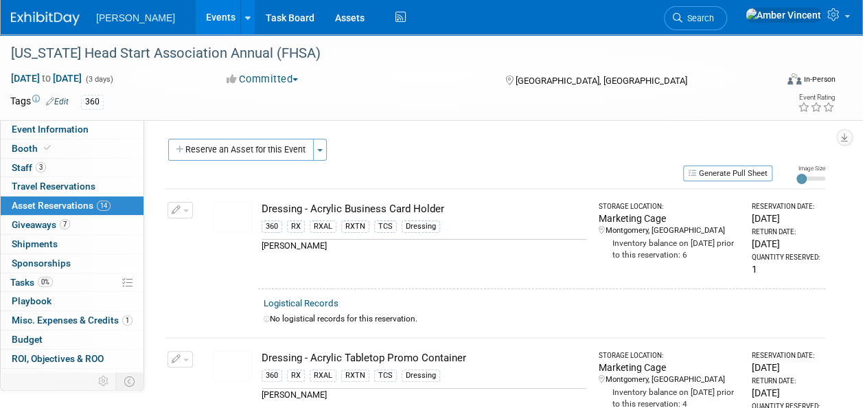
click at [698, 176] on button "Generate Pull Sheet" at bounding box center [727, 174] width 89 height 16
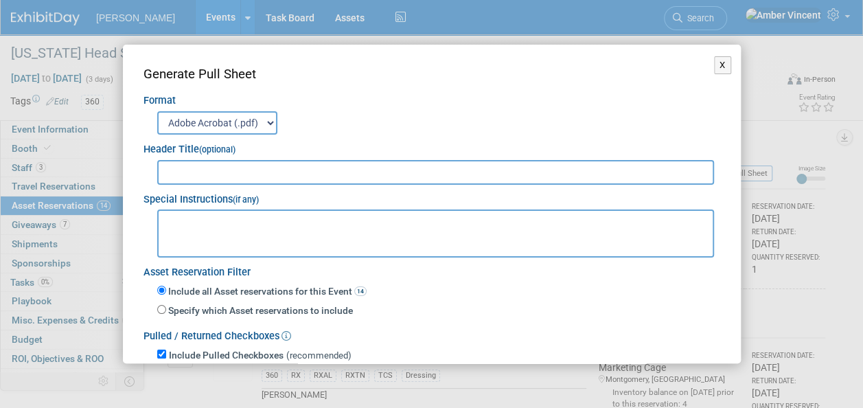
click at [206, 176] on input "text" at bounding box center [436, 172] width 558 height 25
type input "FHSA 2025 PULL/RETURN SHEET"
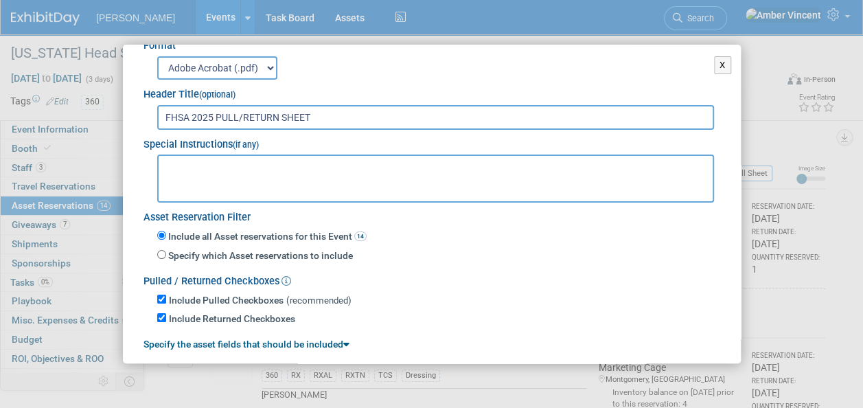
scroll to position [98, 0]
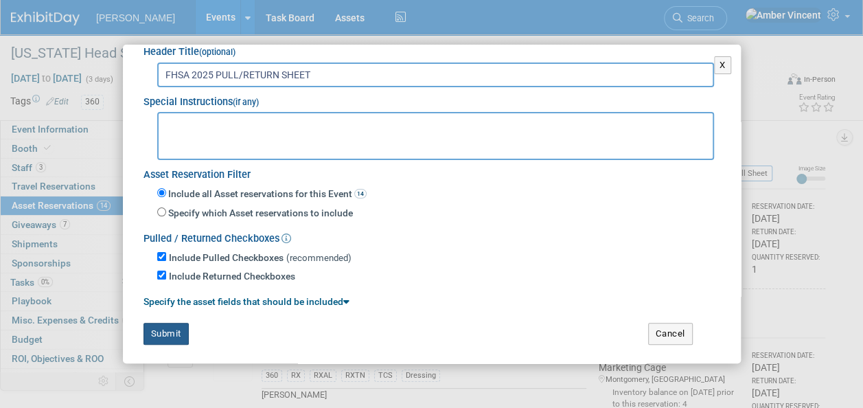
click at [169, 332] on button "Submit" at bounding box center [166, 334] width 45 height 22
